Goal: Information Seeking & Learning: Learn about a topic

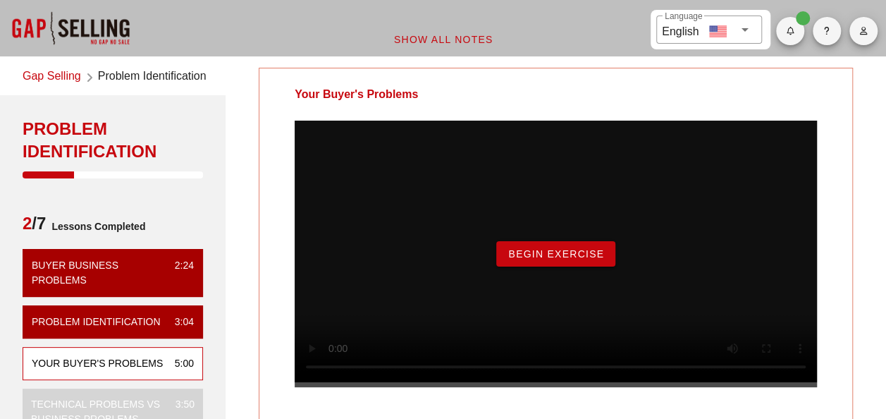
click at [38, 78] on link "Gap Selling" at bounding box center [52, 77] width 59 height 19
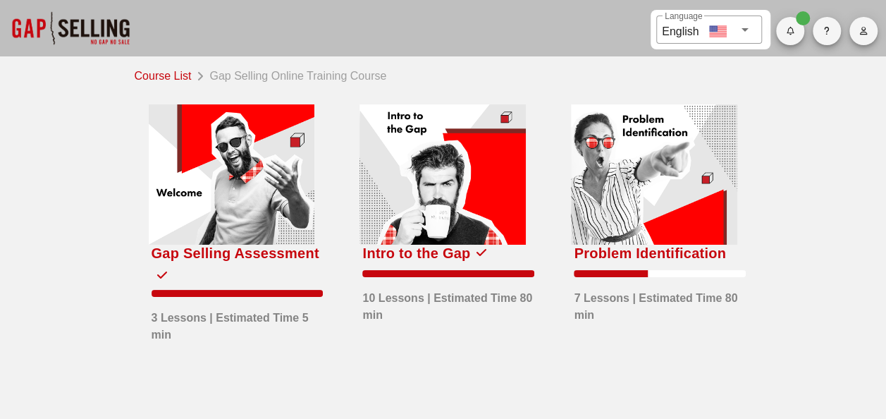
click at [737, 245] on div at bounding box center [654, 174] width 166 height 140
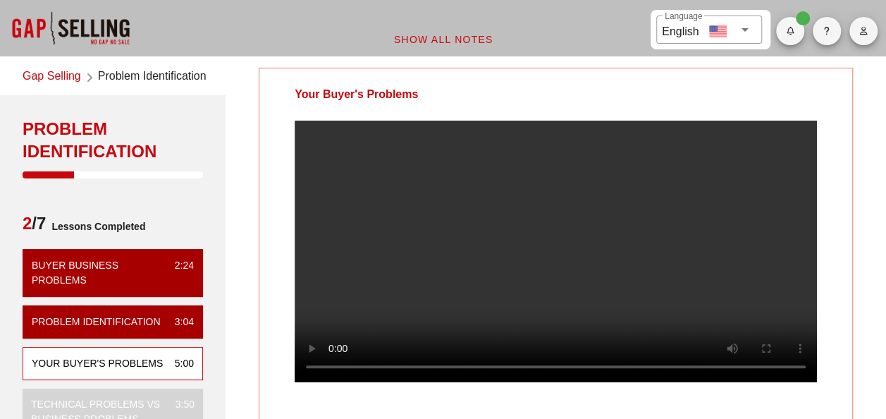
click at [36, 73] on link "Gap Selling" at bounding box center [52, 77] width 59 height 19
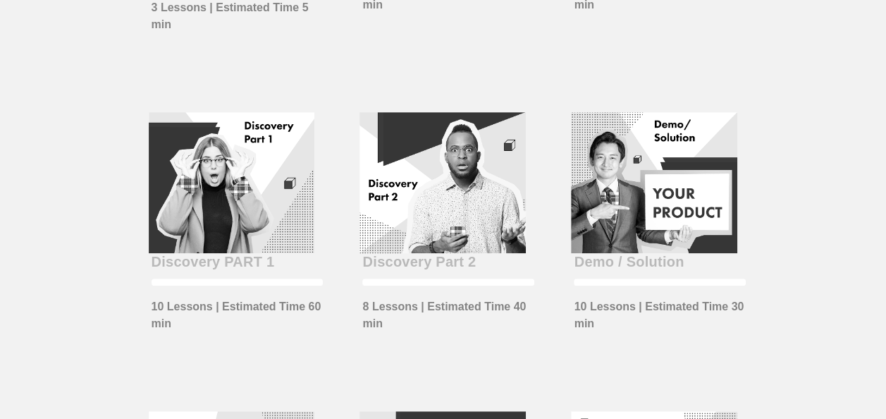
scroll to position [331, 0]
